Goal: Communication & Community: Participate in discussion

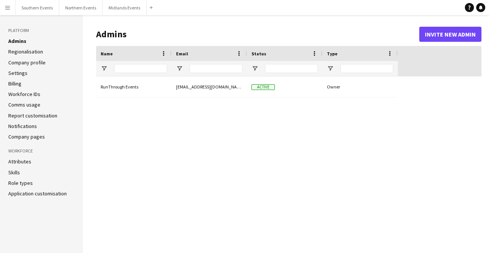
type input "**********"
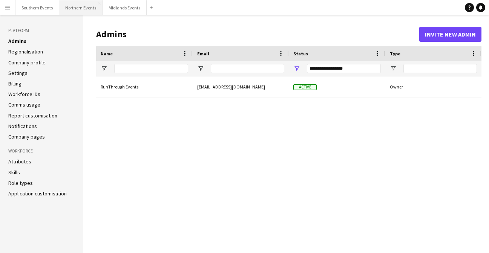
click at [78, 8] on button "Northern Events Close" at bounding box center [80, 7] width 43 height 15
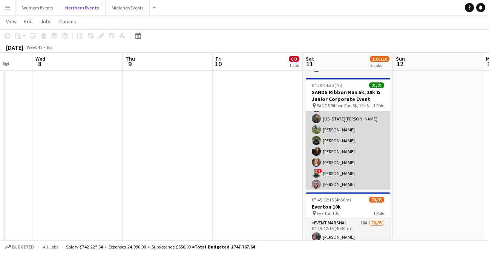
scroll to position [34, 0]
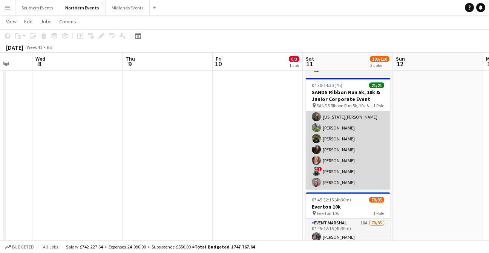
click at [344, 141] on app-card-role "Event Staff 2025 21/21 07:30-14:30 (7h) [PERSON_NAME] [PERSON_NAME] [US_STATE][…" at bounding box center [348, 199] width 84 height 244
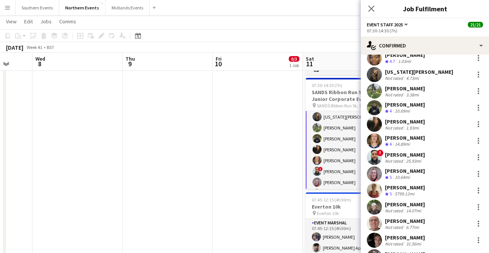
scroll to position [78, 0]
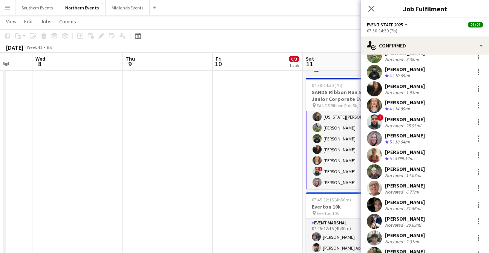
click at [387, 118] on div "[PERSON_NAME]" at bounding box center [405, 119] width 40 height 7
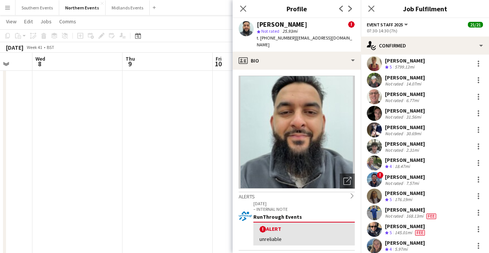
scroll to position [192, 0]
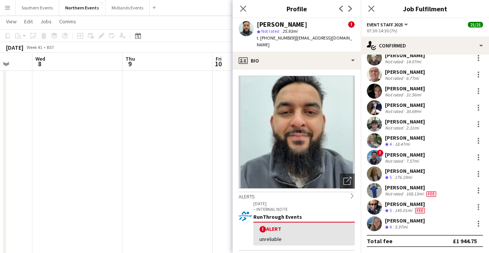
click at [396, 158] on div "Not rated" at bounding box center [395, 161] width 20 height 6
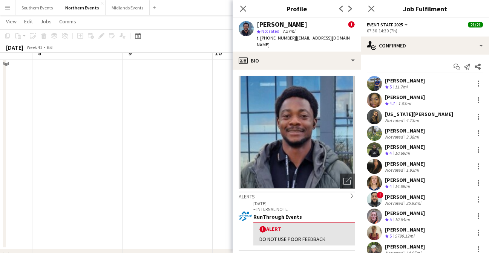
scroll to position [164, 0]
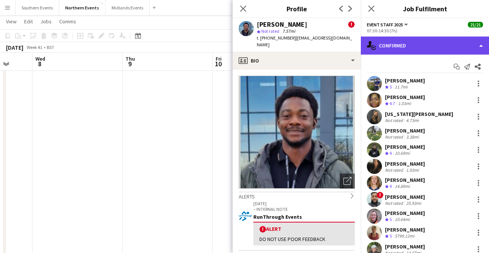
click at [478, 43] on div "single-neutral-actions-check-2 Confirmed" at bounding box center [425, 46] width 128 height 18
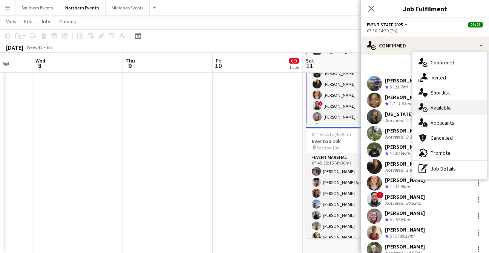
scroll to position [172, 0]
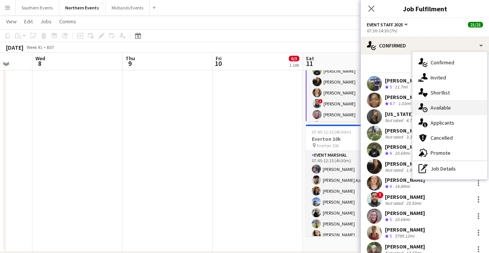
click at [440, 105] on span "Available" at bounding box center [441, 107] width 20 height 7
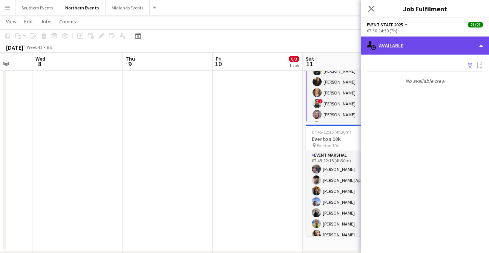
click at [431, 44] on div "single-neutral-actions-upload Available" at bounding box center [425, 46] width 128 height 18
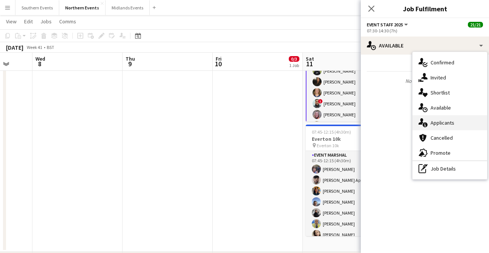
click at [444, 120] on span "Applicants" at bounding box center [443, 123] width 24 height 7
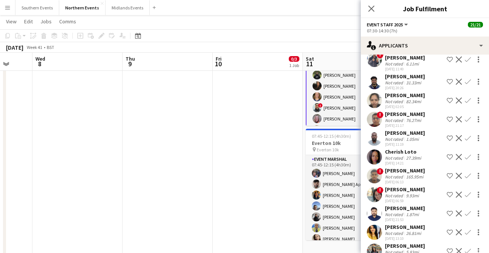
scroll to position [958, 0]
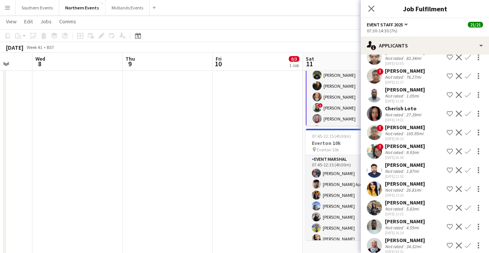
click at [399, 143] on div "[PERSON_NAME]" at bounding box center [405, 146] width 40 height 7
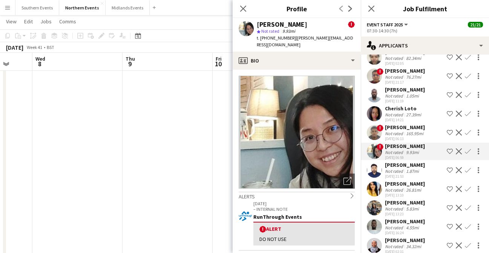
click at [398, 137] on div "[DATE] 06:13" at bounding box center [405, 139] width 40 height 5
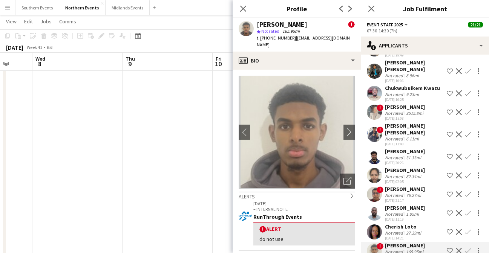
scroll to position [828, 0]
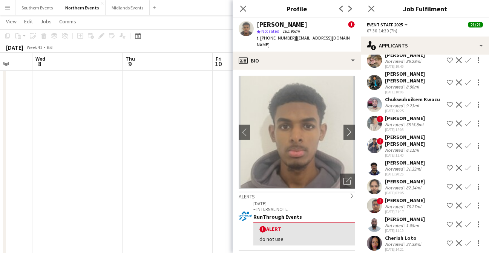
click at [400, 204] on div "Not rated" at bounding box center [395, 207] width 20 height 6
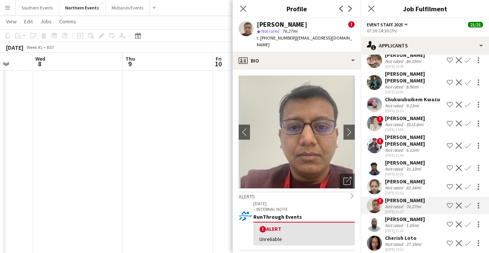
click at [390, 134] on div "[PERSON_NAME] [PERSON_NAME]" at bounding box center [414, 141] width 59 height 14
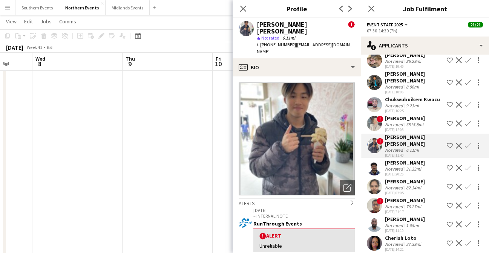
click at [391, 122] on div "Not rated" at bounding box center [395, 125] width 20 height 6
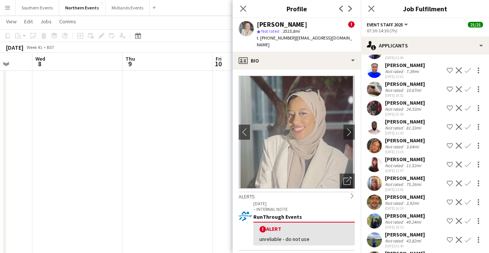
scroll to position [1821, 0]
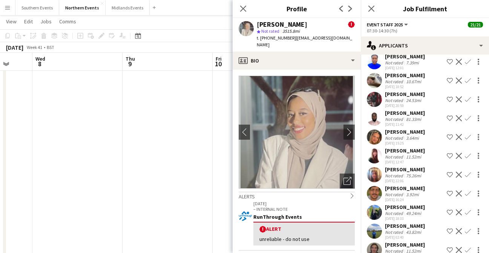
click at [395, 154] on div "Not rated" at bounding box center [395, 157] width 20 height 6
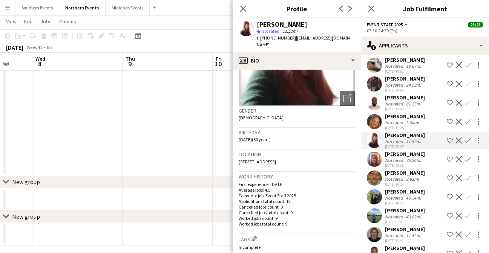
scroll to position [1739, 0]
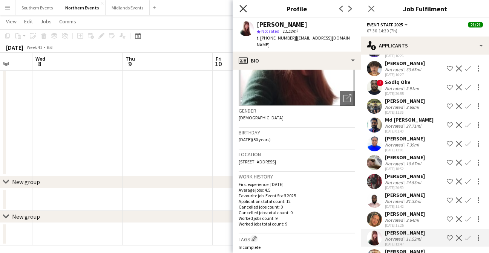
click at [242, 9] on icon at bounding box center [243, 8] width 7 height 7
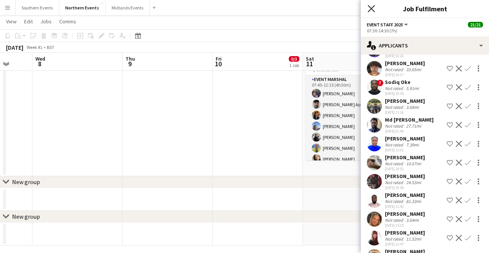
click at [371, 8] on icon at bounding box center [371, 8] width 7 height 7
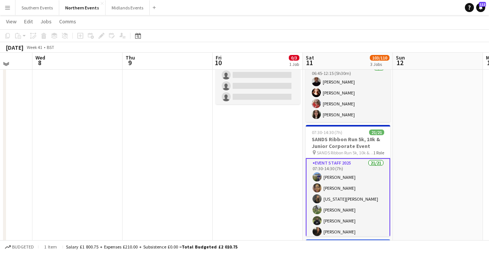
scroll to position [54, 0]
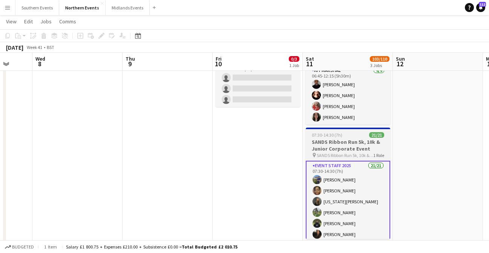
click at [333, 139] on h3 "SANDS Ribbon Run 5k, 10k & Junior Corporate Event" at bounding box center [348, 146] width 84 height 14
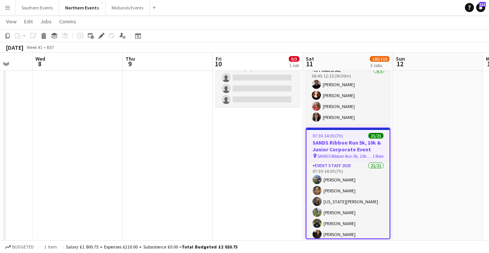
click at [6, 6] on app-icon "Menu" at bounding box center [8, 8] width 6 height 6
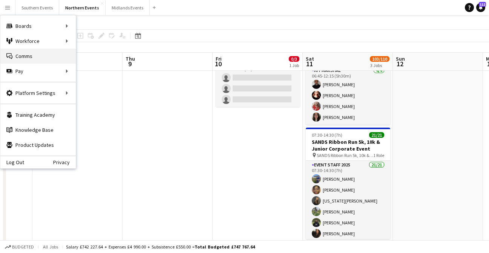
click at [25, 58] on link "Comms Comms" at bounding box center [37, 56] width 75 height 15
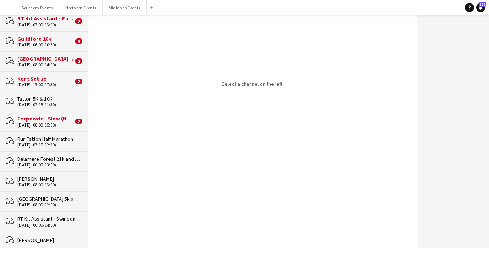
scroll to position [256, 0]
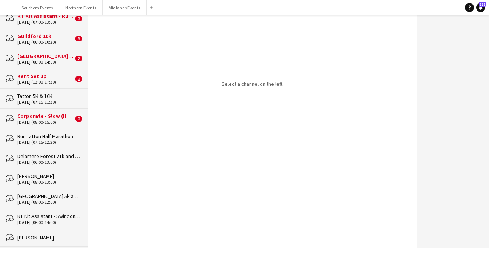
click at [42, 119] on div "Corporate - Slow (Horses) 5k" at bounding box center [45, 116] width 56 height 7
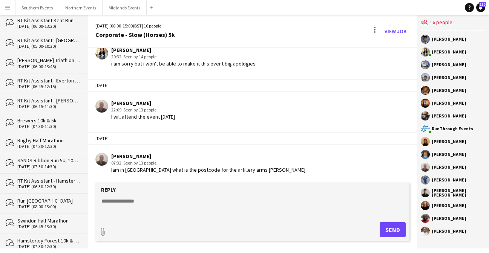
scroll to position [706, 0]
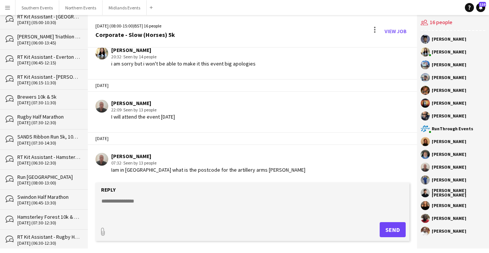
click at [38, 138] on div "SANDS Ribbon Run 5k, 10k & Junior Corporate Event" at bounding box center [48, 137] width 63 height 7
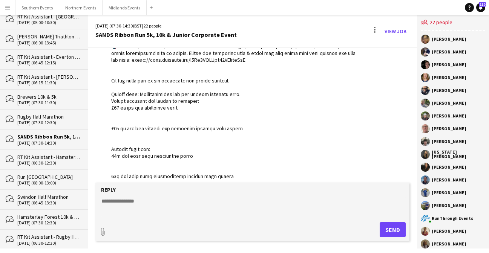
scroll to position [290, 0]
